Goal: Information Seeking & Learning: Understand process/instructions

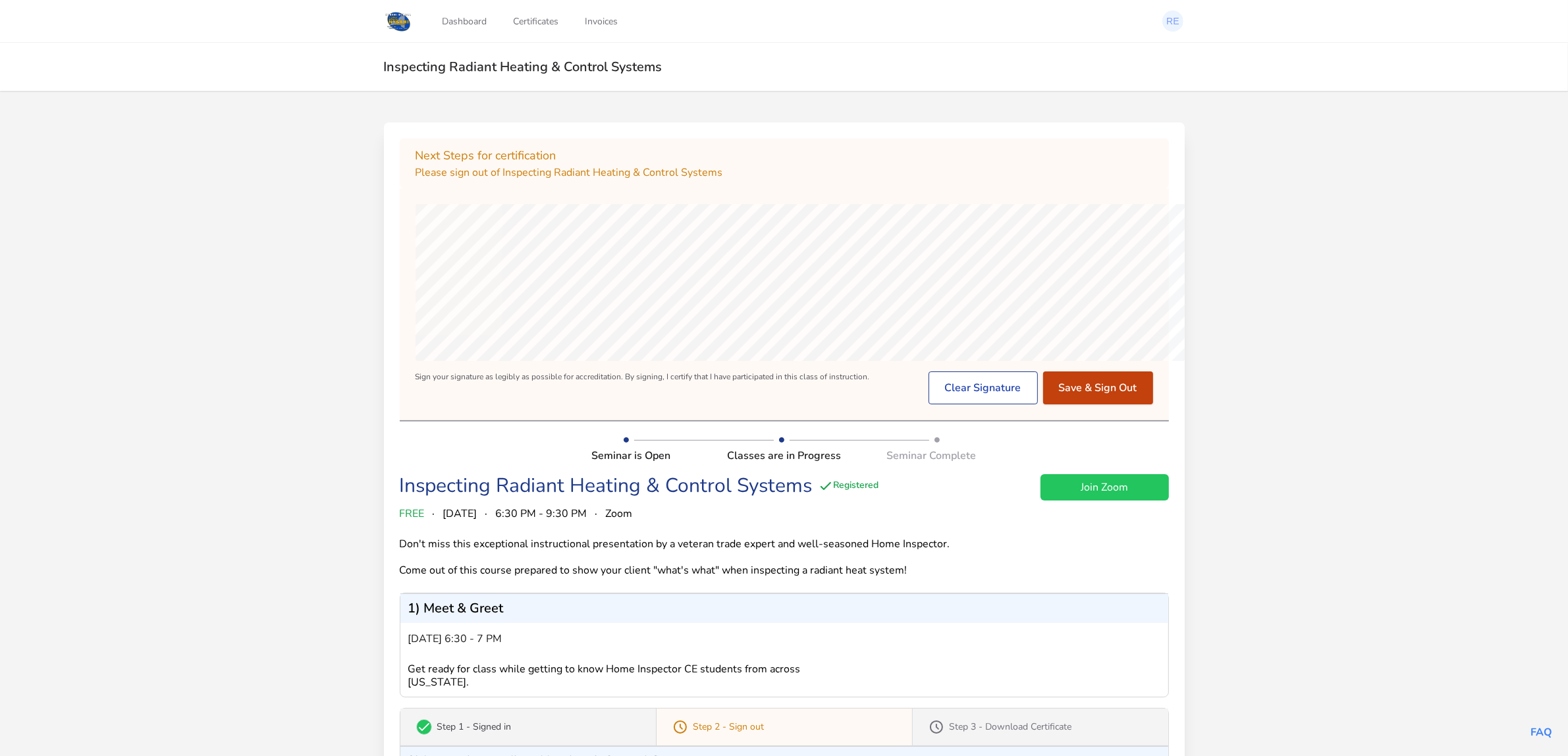
click at [1101, 405] on button "Save & Sign Out" at bounding box center [1098, 388] width 110 height 33
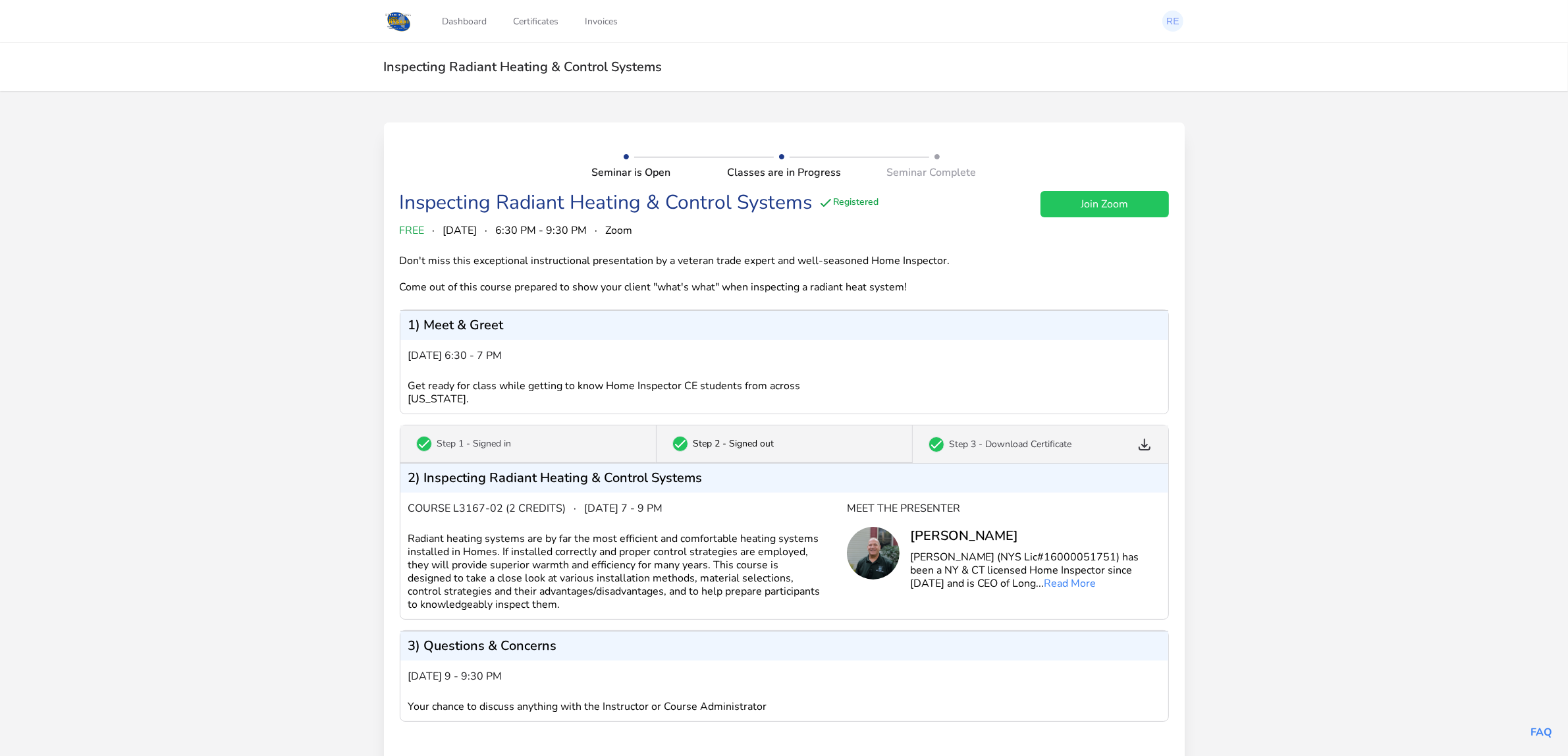
scroll to position [113, 0]
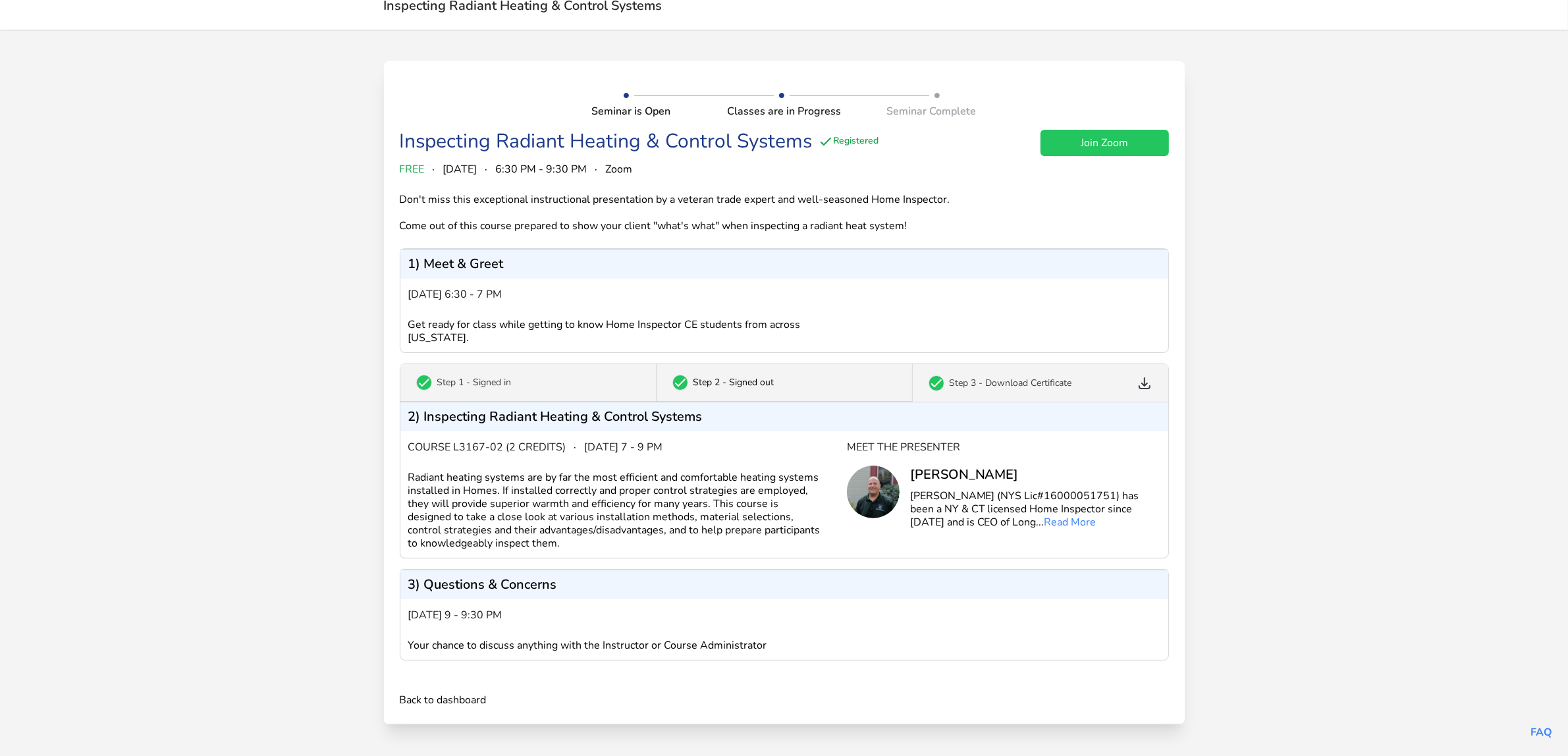
click at [552, 130] on div "Inspecting Radiant Heating & Control Systems" at bounding box center [606, 141] width 413 height 24
click at [549, 130] on div "Inspecting Radiant Heating & Control Systems" at bounding box center [606, 141] width 413 height 24
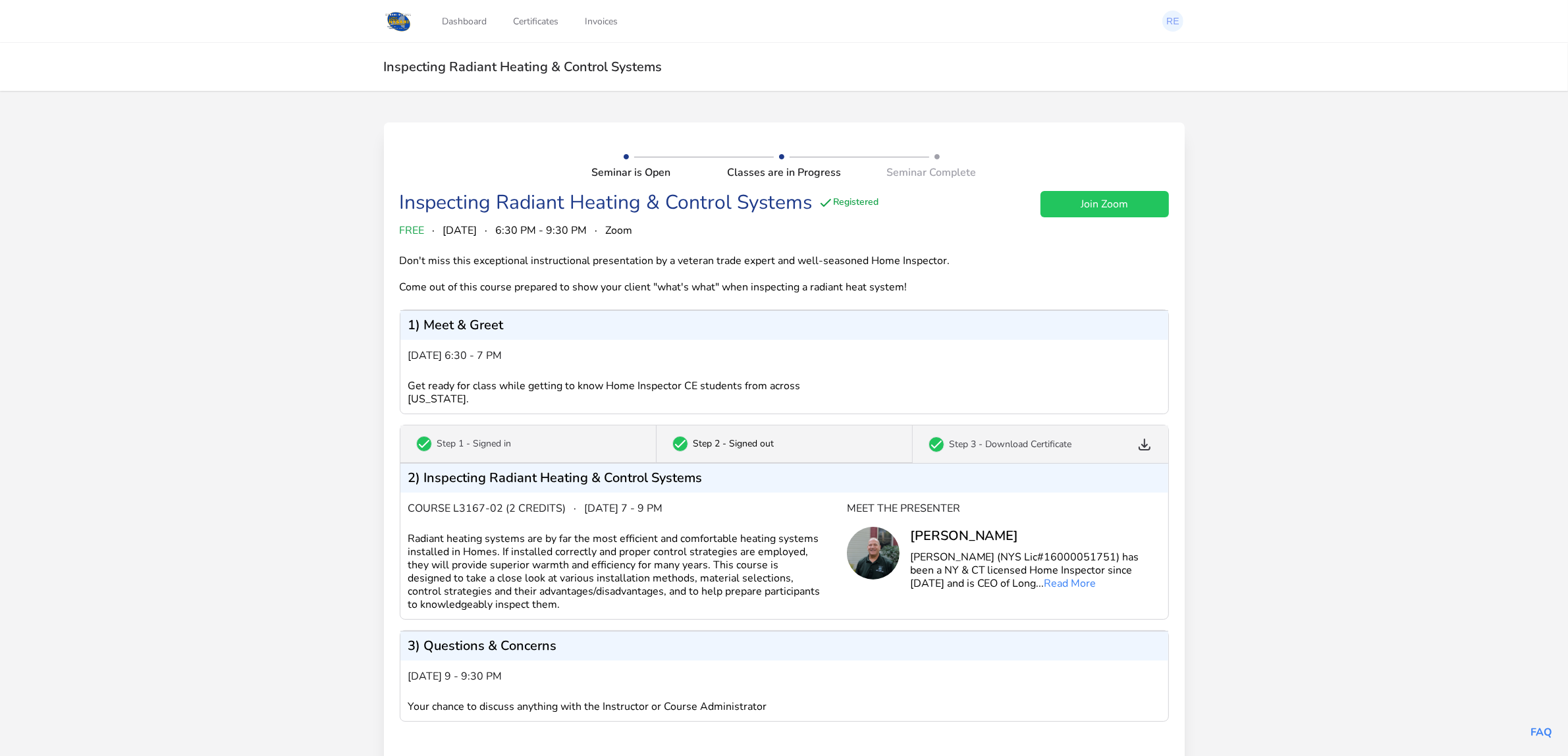
scroll to position [113, 0]
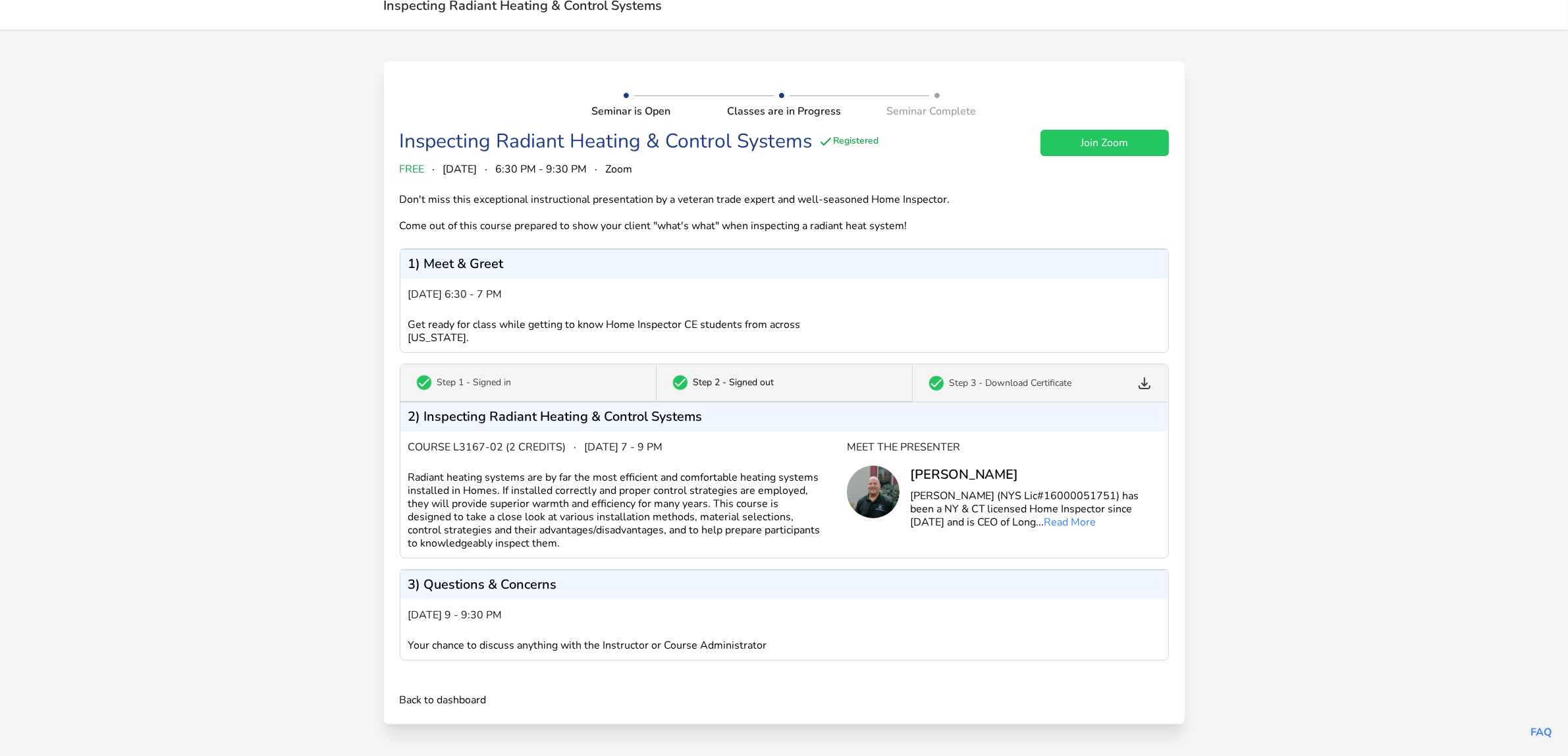
click at [1029, 377] on p "Step 3 - Download Certificate" at bounding box center [1011, 384] width 123 height 14
